Goal: Transaction & Acquisition: Purchase product/service

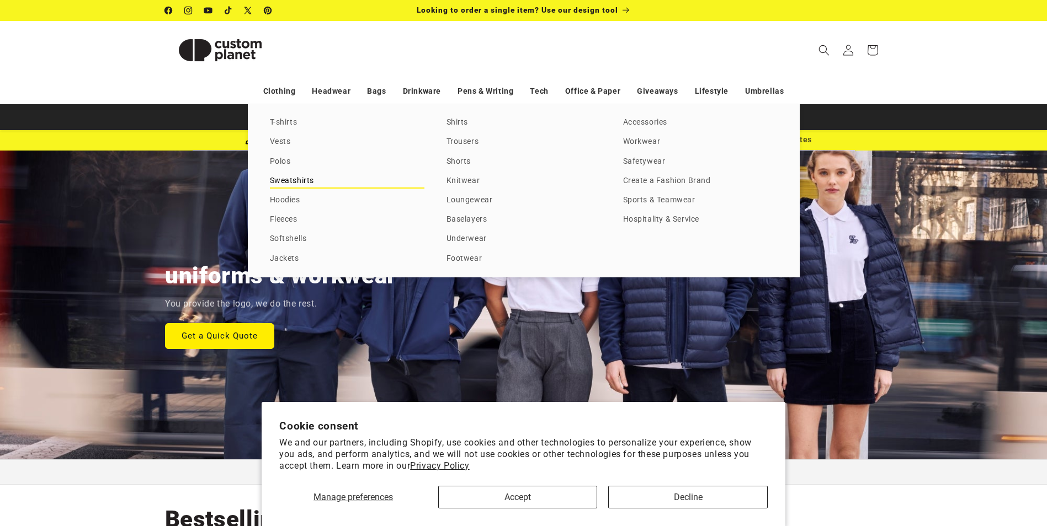
click at [302, 184] on link "Sweatshirts" at bounding box center [347, 181] width 154 height 15
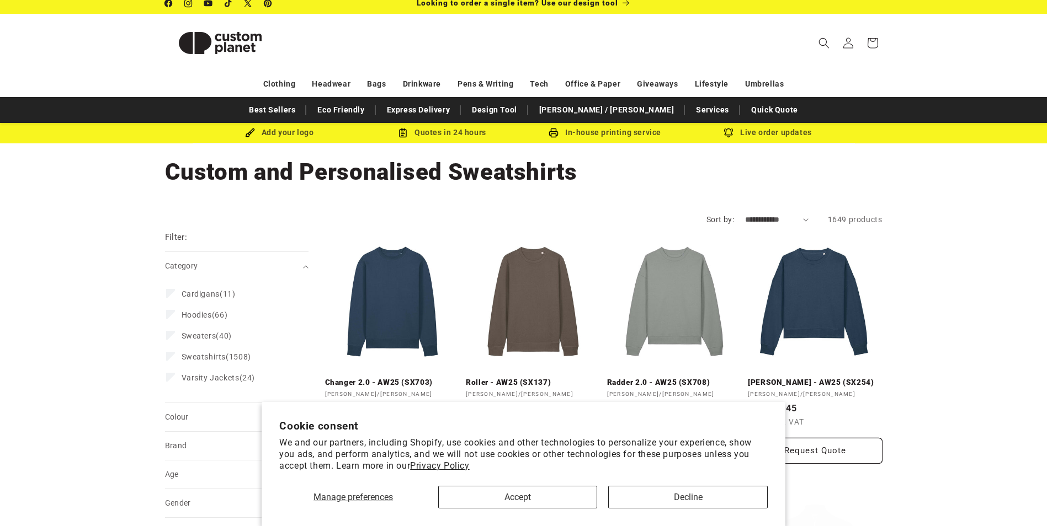
scroll to position [55, 0]
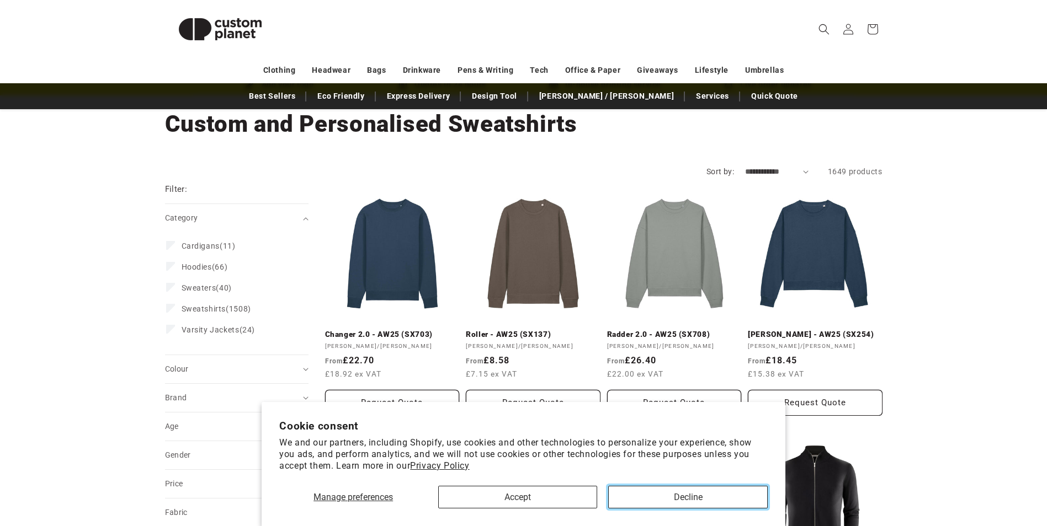
click at [694, 498] on button "Decline" at bounding box center [687, 497] width 159 height 23
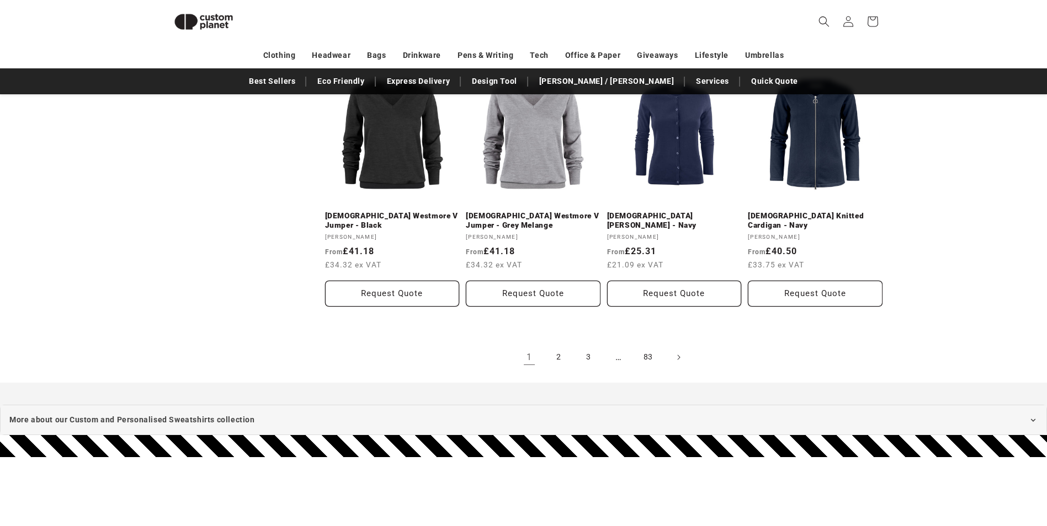
scroll to position [1199, 0]
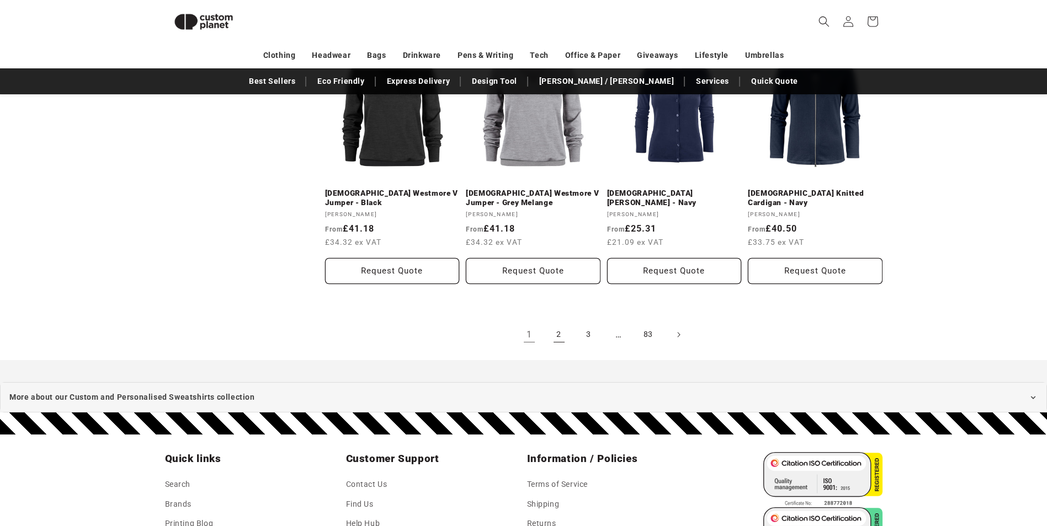
click at [561, 334] on link "2" at bounding box center [559, 335] width 24 height 24
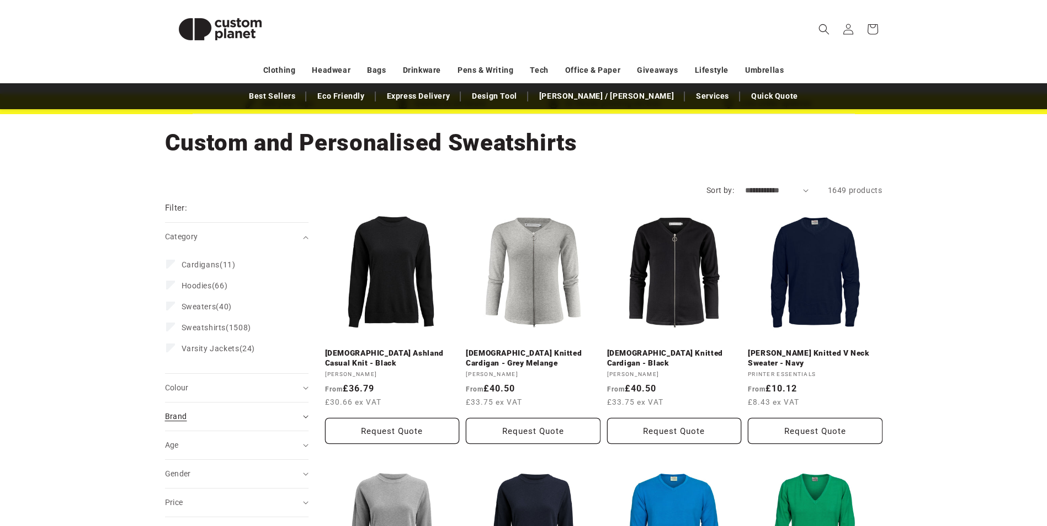
scroll to position [55, 0]
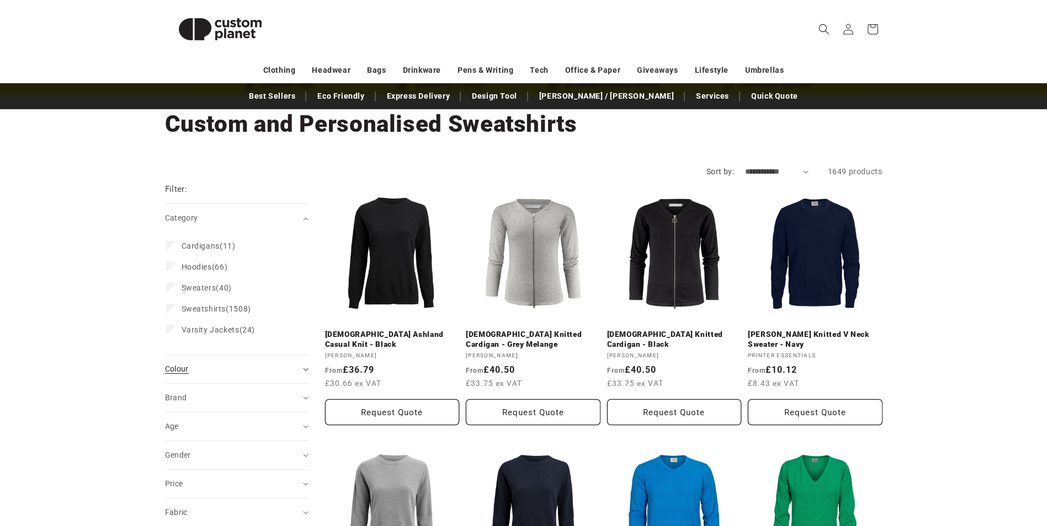
click at [179, 366] on span "Colour (0)" at bounding box center [177, 369] width 24 height 9
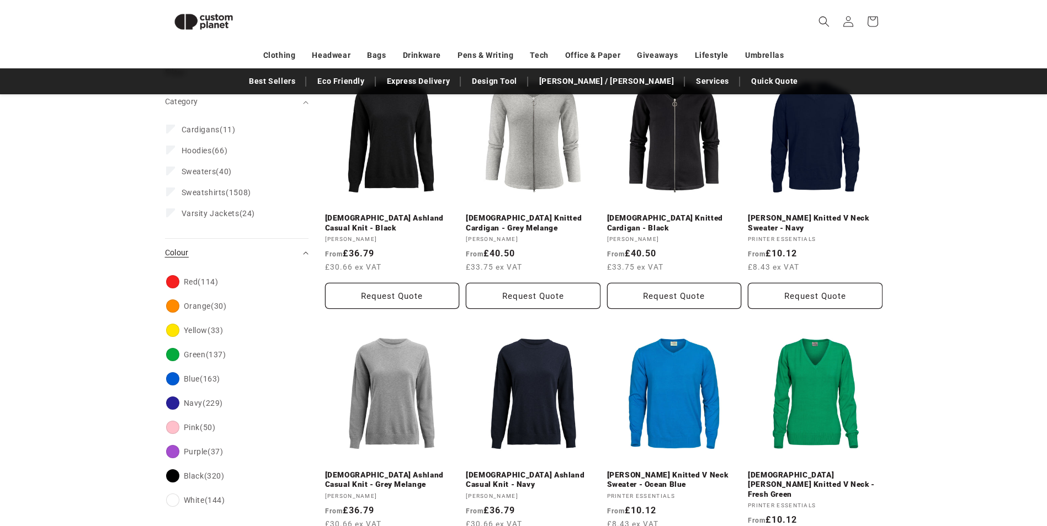
scroll to position [151, 0]
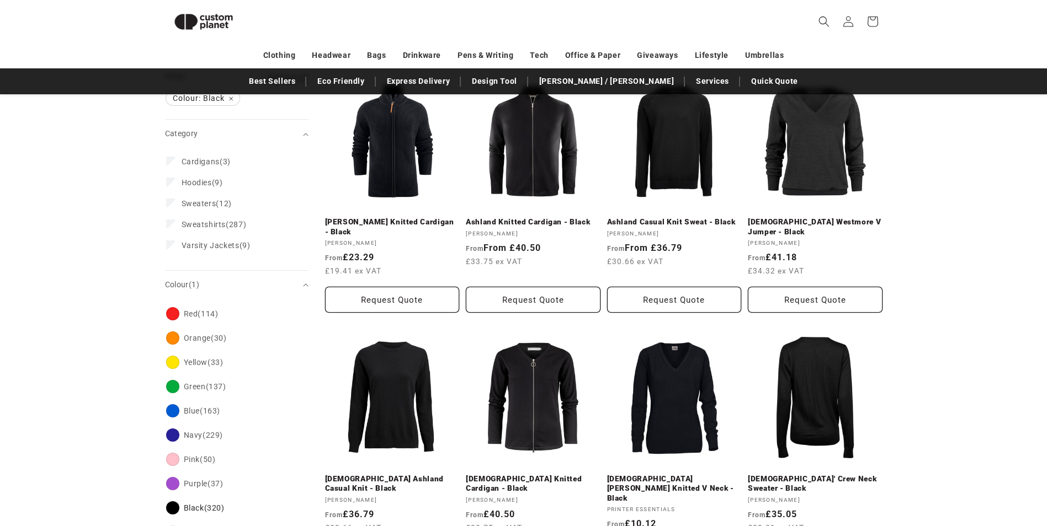
scroll to position [151, 0]
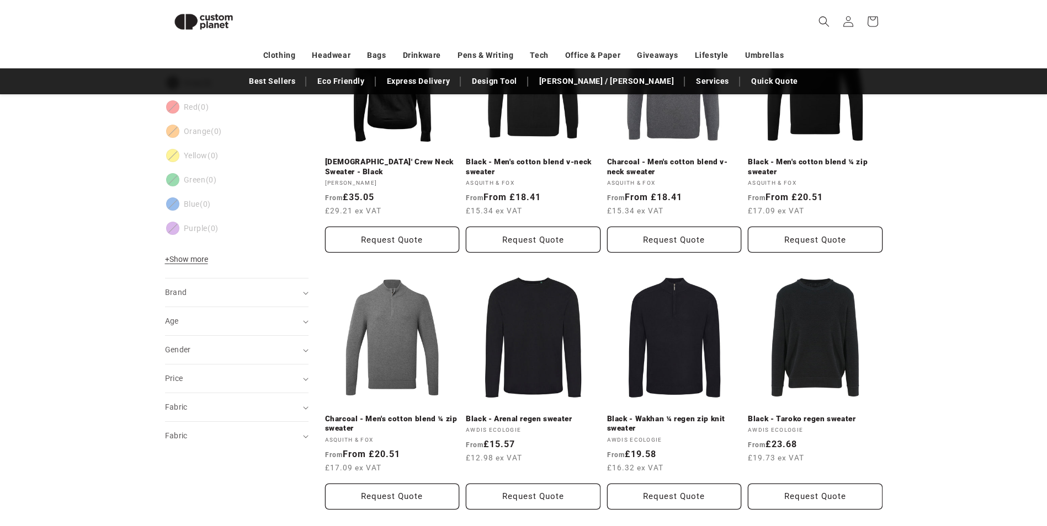
scroll to position [482, 0]
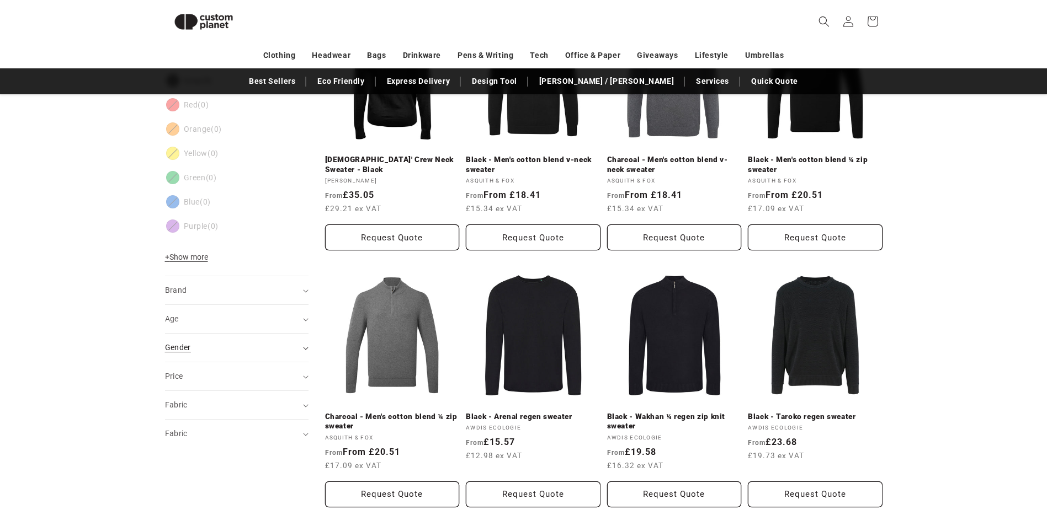
click at [178, 351] on span "Gender (0)" at bounding box center [178, 347] width 26 height 9
click at [167, 419] on li "Female (0) Female (0 products)" at bounding box center [233, 417] width 135 height 21
click at [93, 403] on div "**********" at bounding box center [523, 126] width 1047 height 830
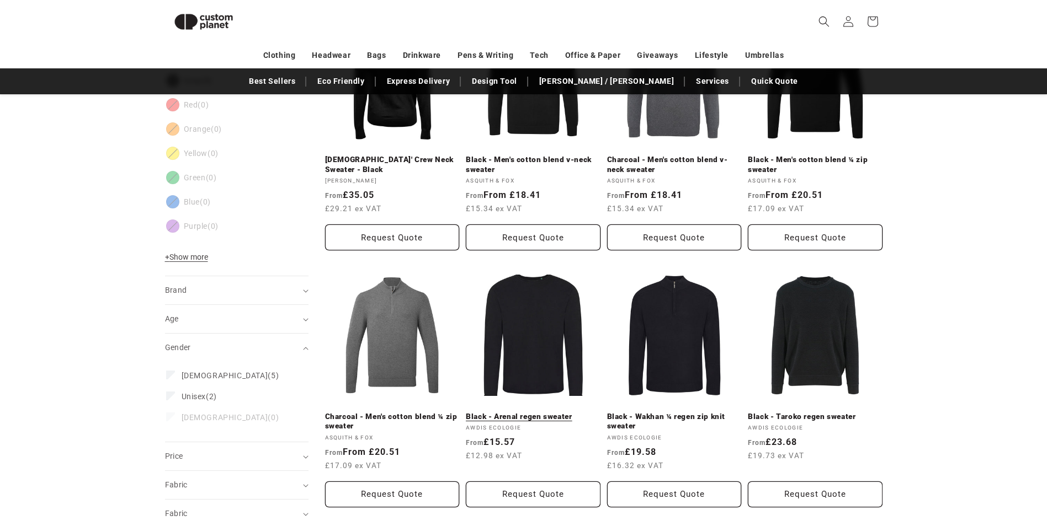
click at [507, 412] on link "Black - Arenal regen sweater" at bounding box center [533, 417] width 135 height 10
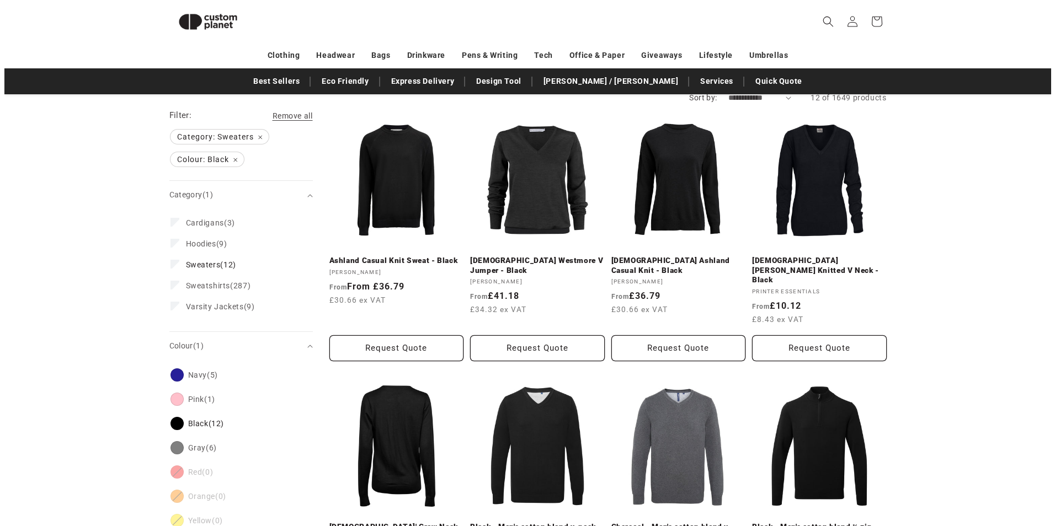
scroll to position [95, 0]
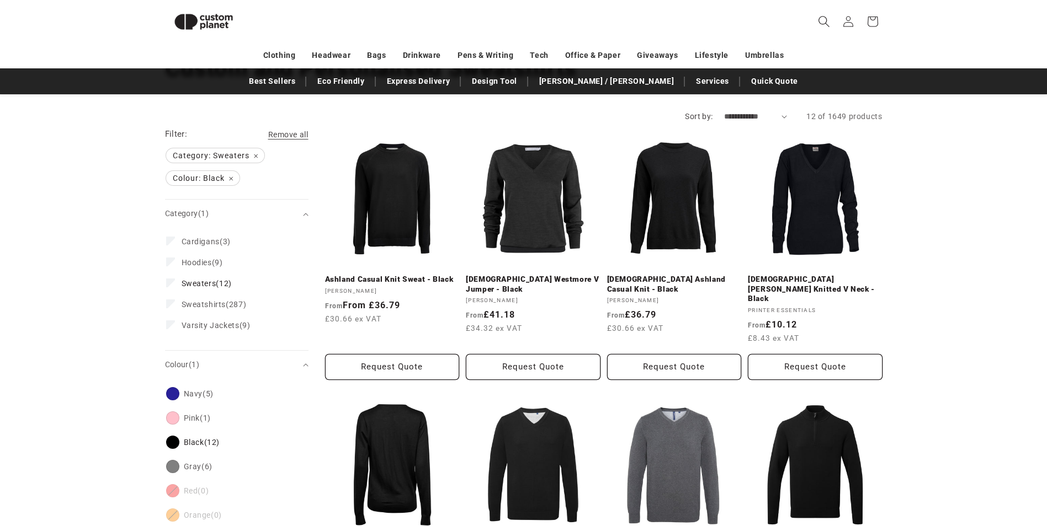
click at [825, 24] on icon "Search" at bounding box center [824, 21] width 12 height 12
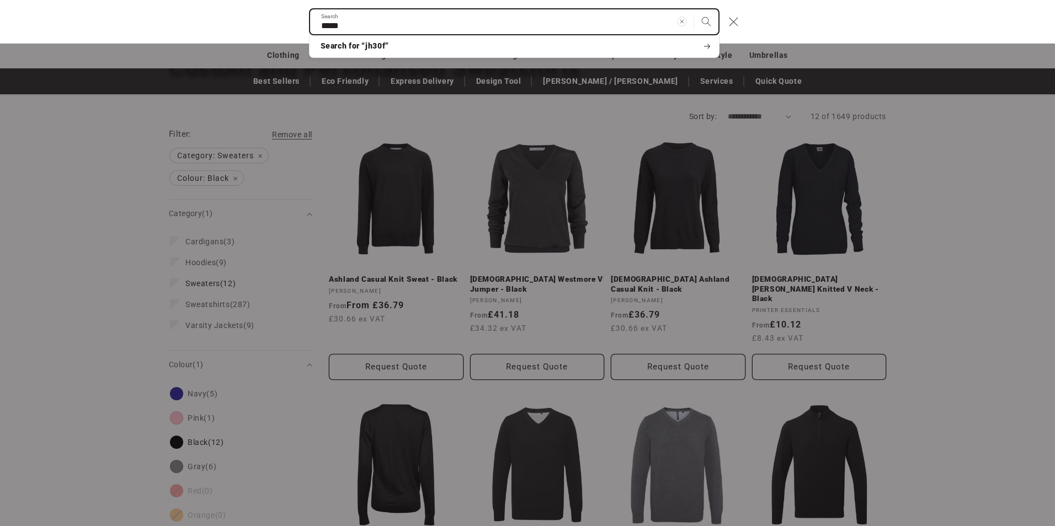
type input "*****"
click at [694, 9] on button "Search" at bounding box center [706, 21] width 24 height 24
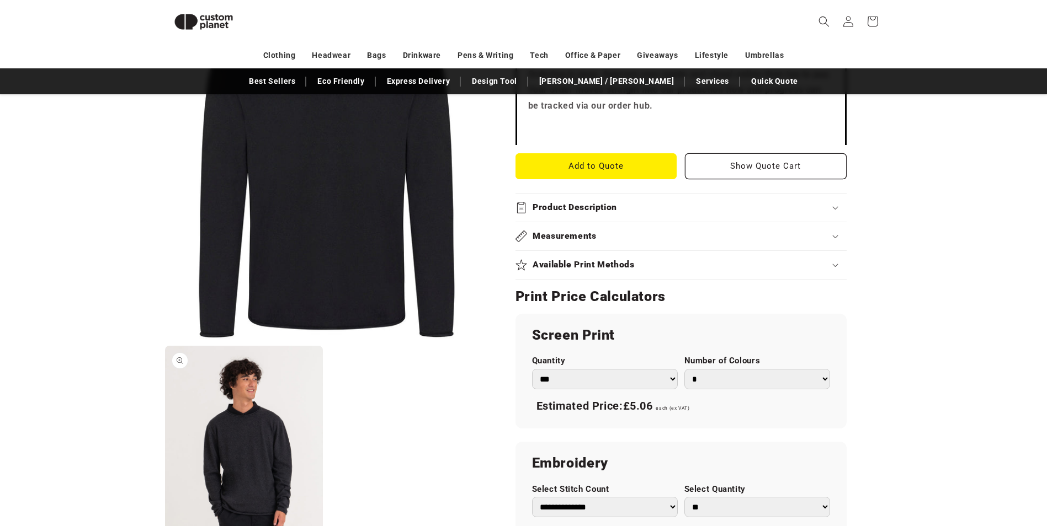
scroll to position [426, 0]
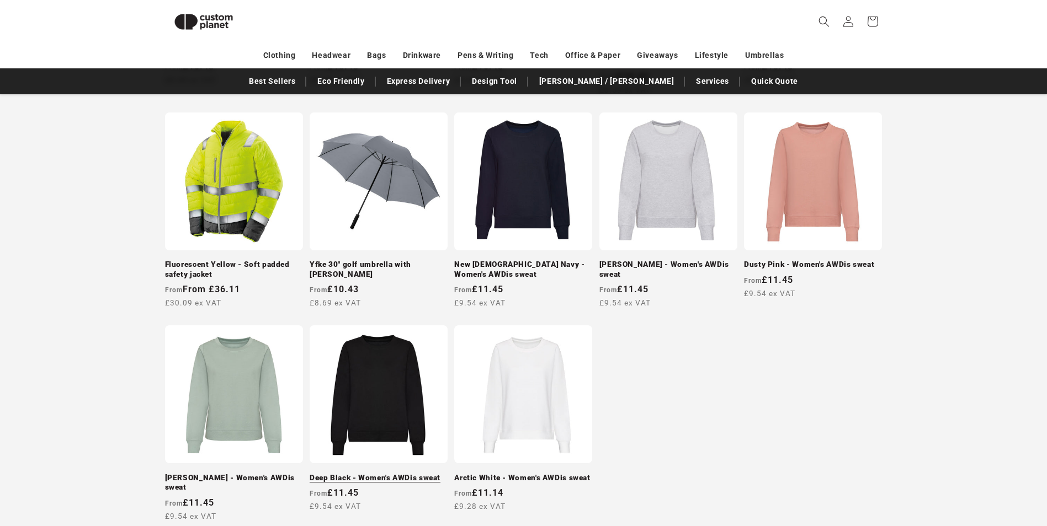
scroll to position [716, 0]
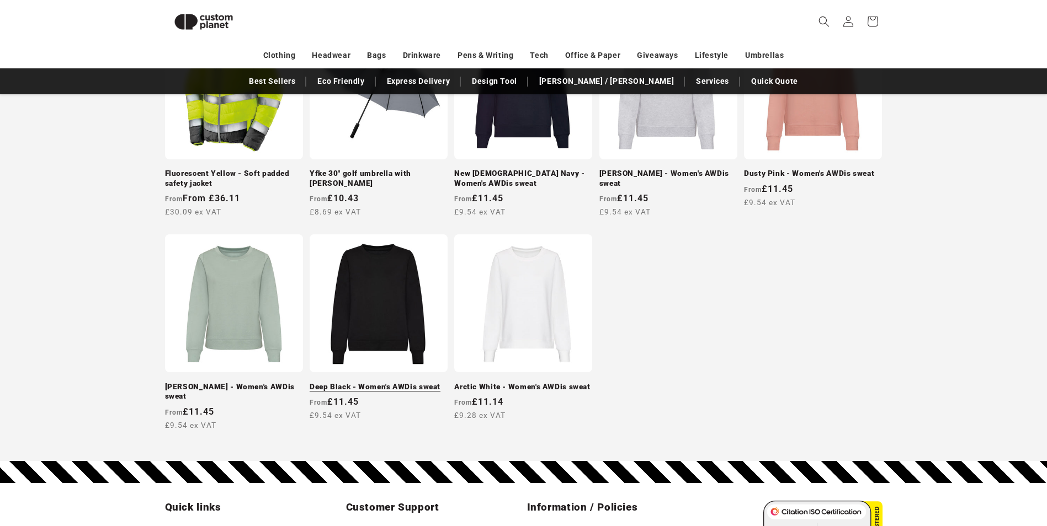
click at [414, 382] on link "Deep Black - Women's AWDis sweat" at bounding box center [379, 387] width 138 height 10
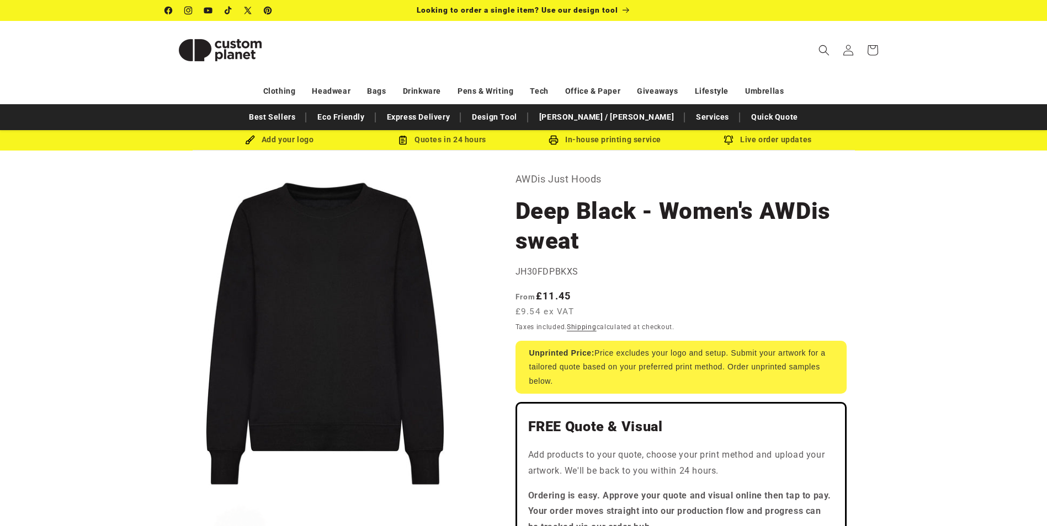
click at [821, 49] on icon "Search" at bounding box center [823, 50] width 11 height 11
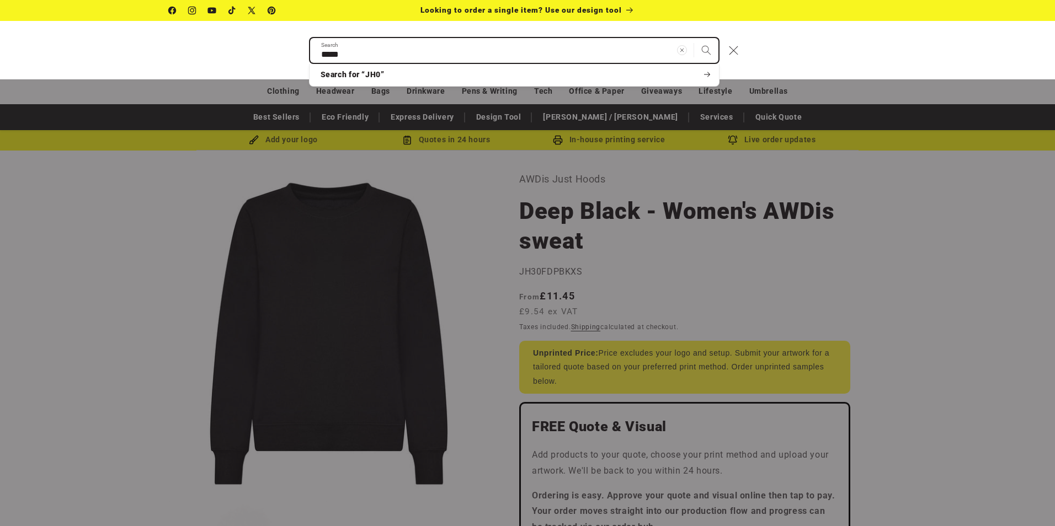
type input "*****"
click at [694, 38] on button "Search" at bounding box center [706, 50] width 24 height 24
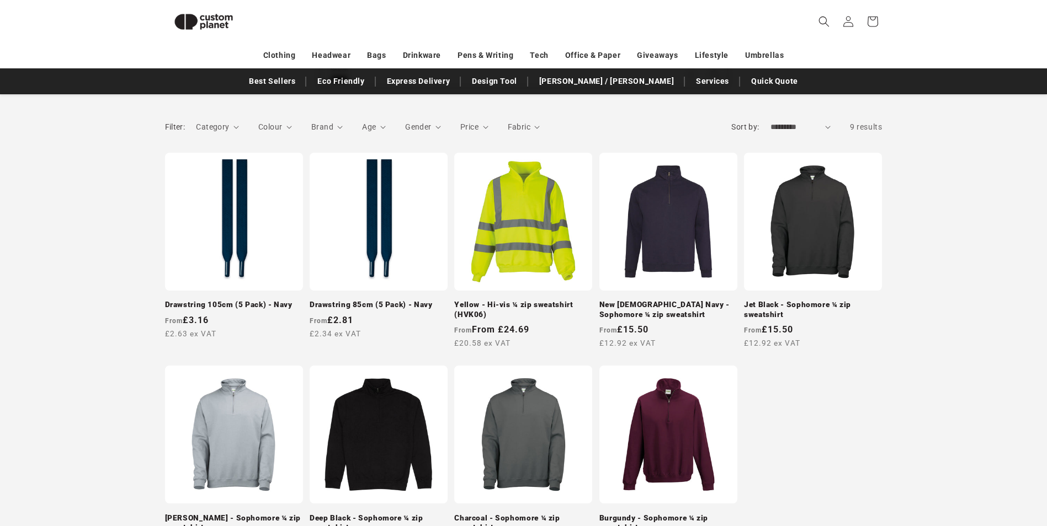
scroll to position [151, 0]
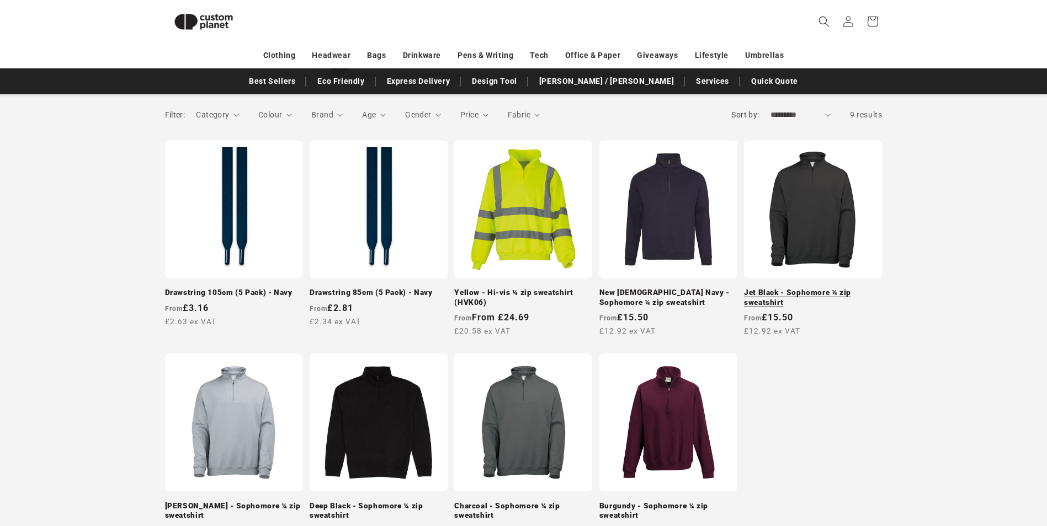
click at [799, 288] on link "Jet Black - Sophomore ¼ zip sweatshirt" at bounding box center [813, 297] width 138 height 19
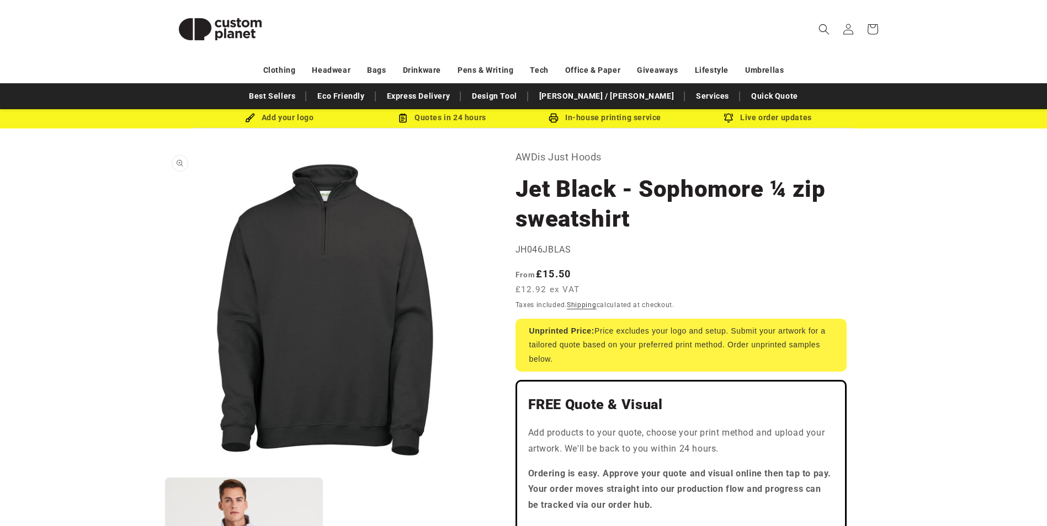
scroll to position [55, 0]
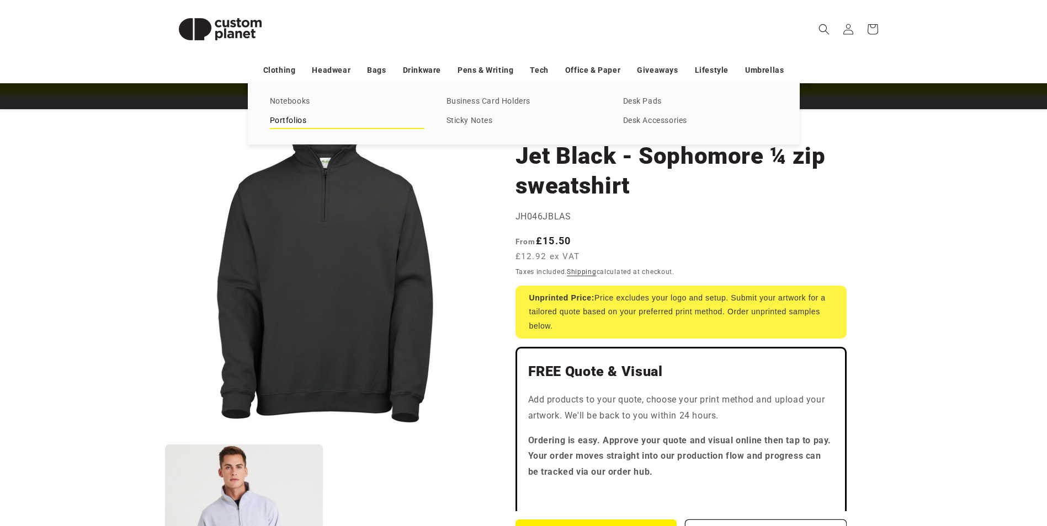
click at [292, 117] on link "Portfolios" at bounding box center [347, 121] width 154 height 15
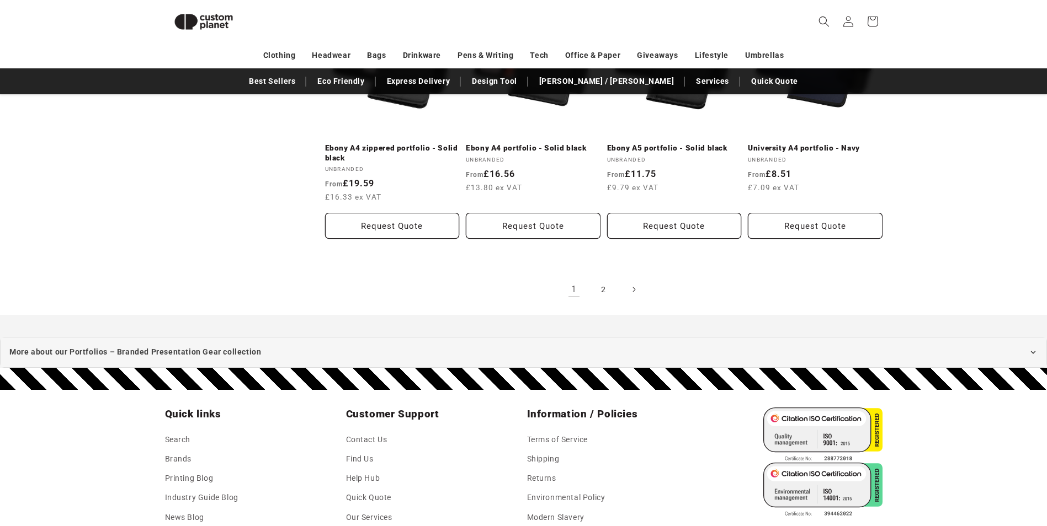
scroll to position [1255, 0]
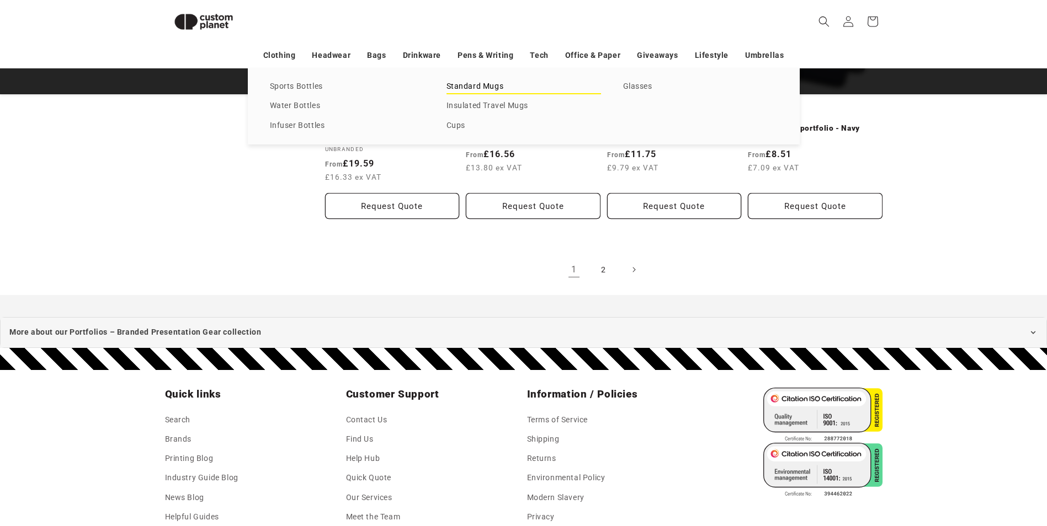
click at [471, 90] on link "Standard Mugs" at bounding box center [523, 86] width 154 height 15
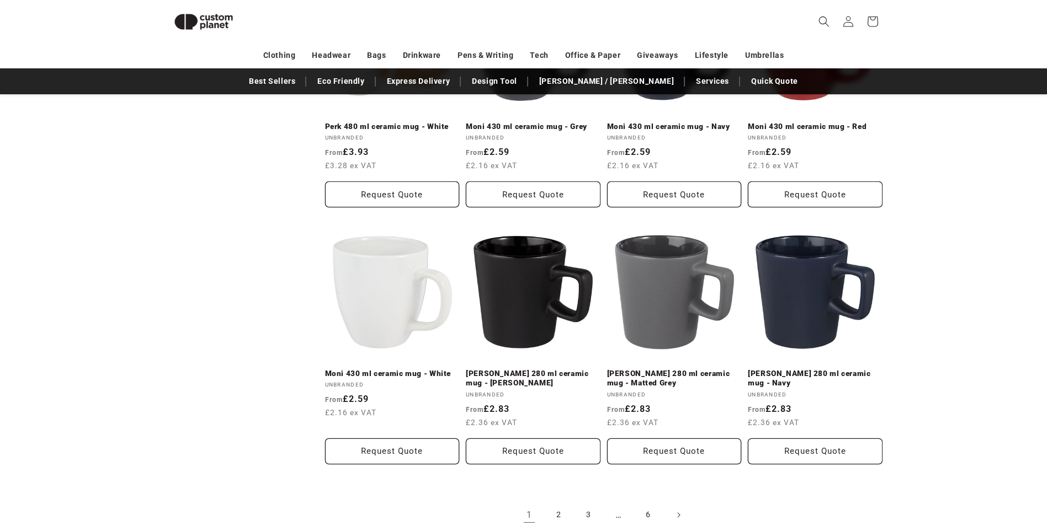
scroll to position [1144, 0]
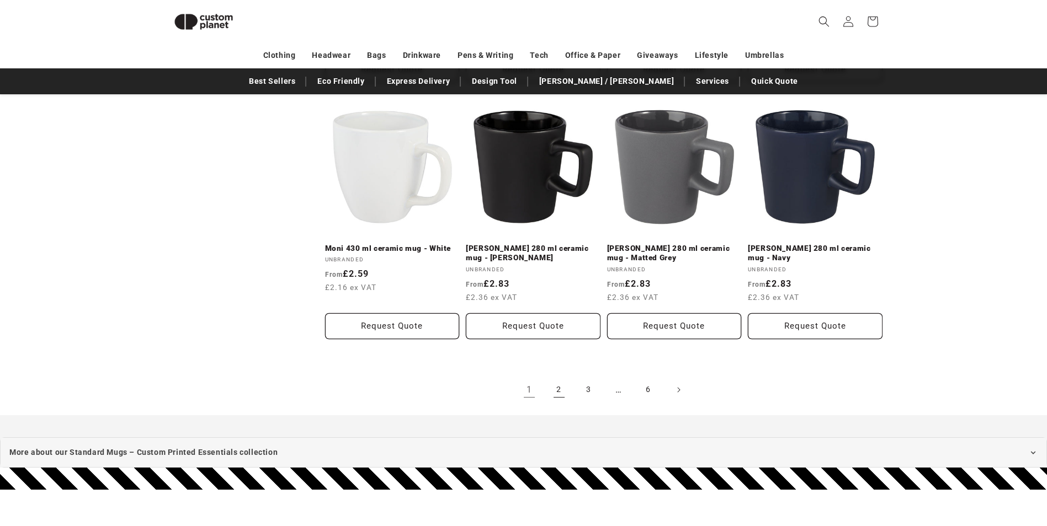
click at [554, 390] on link "2" at bounding box center [559, 390] width 24 height 24
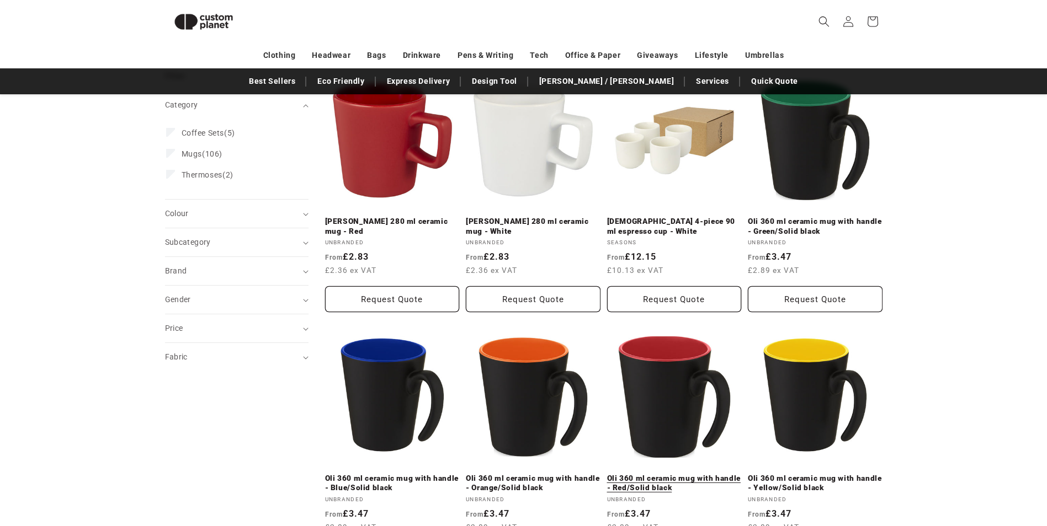
scroll to position [151, 0]
